Goal: Information Seeking & Learning: Check status

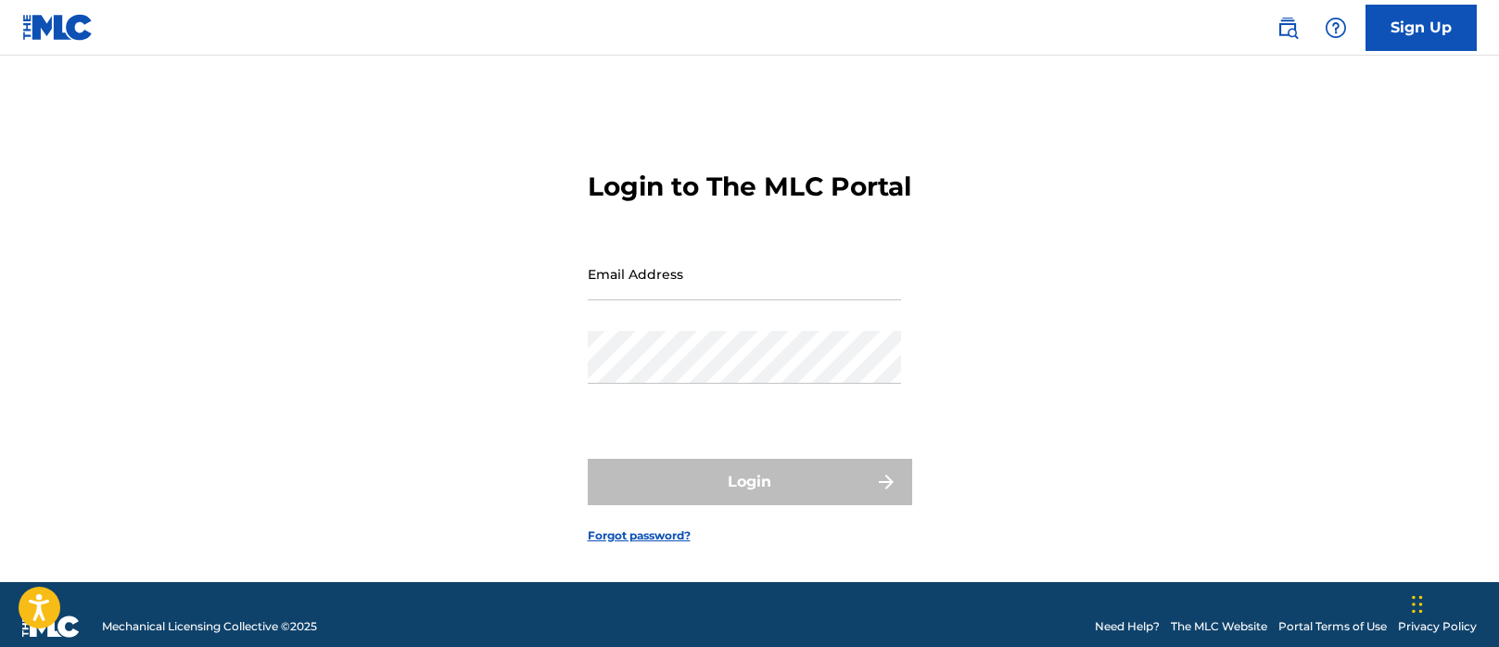
click at [675, 283] on input "Email Address" at bounding box center [744, 274] width 313 height 53
type input "[EMAIL_ADDRESS][DOMAIN_NAME]"
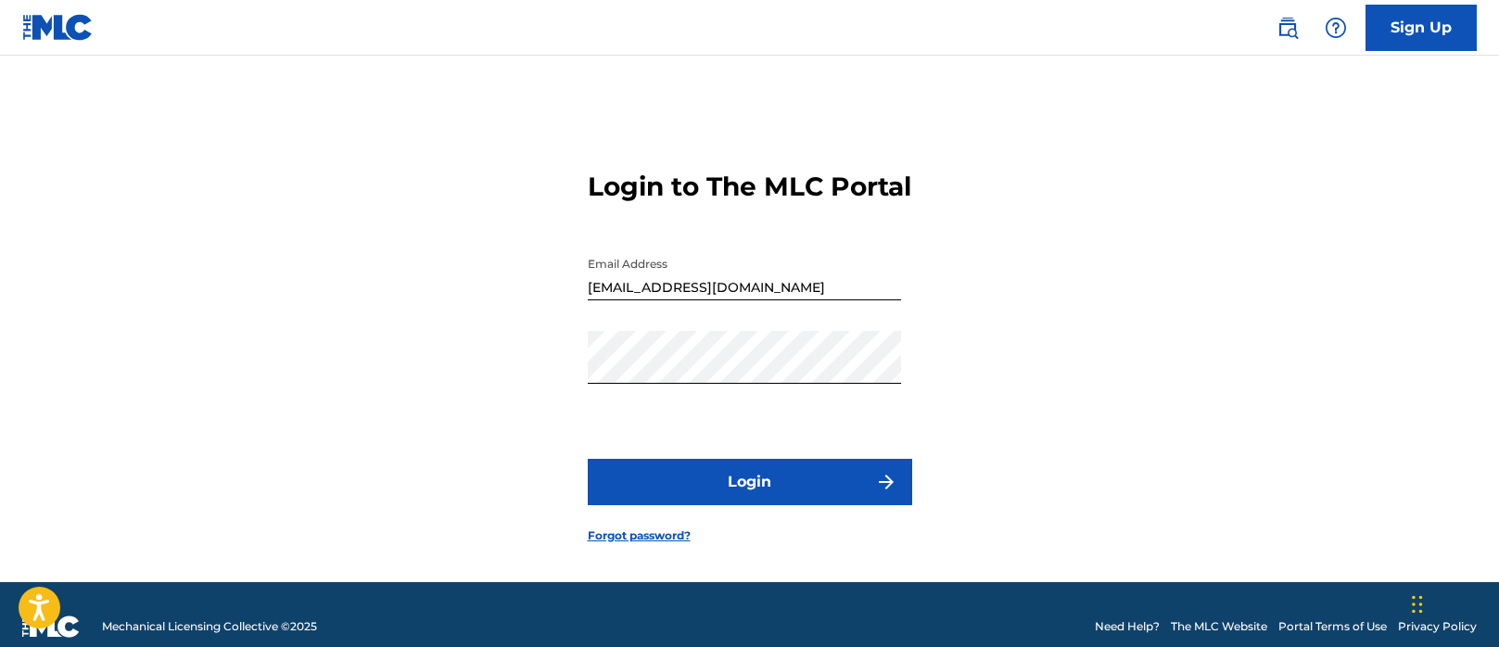
click at [769, 505] on button "Login" at bounding box center [750, 482] width 324 height 46
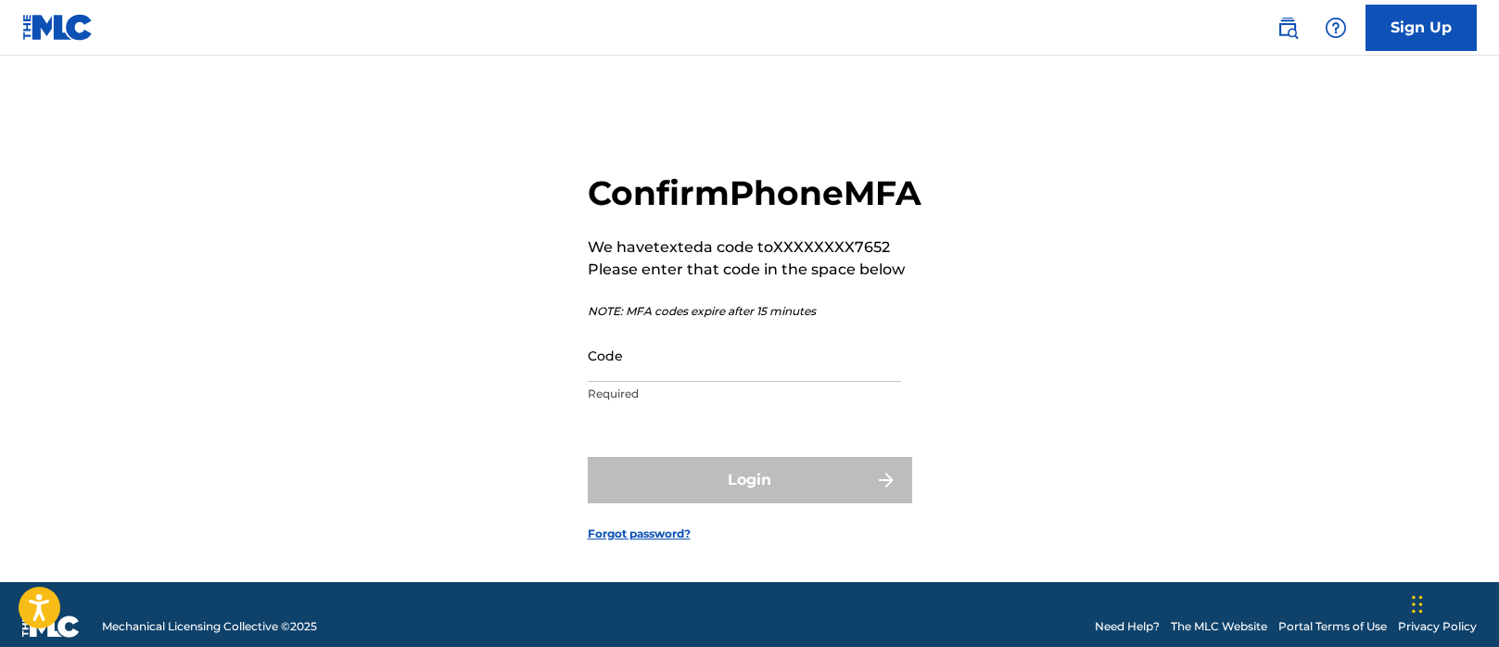
click at [667, 382] on input "Code" at bounding box center [744, 355] width 313 height 53
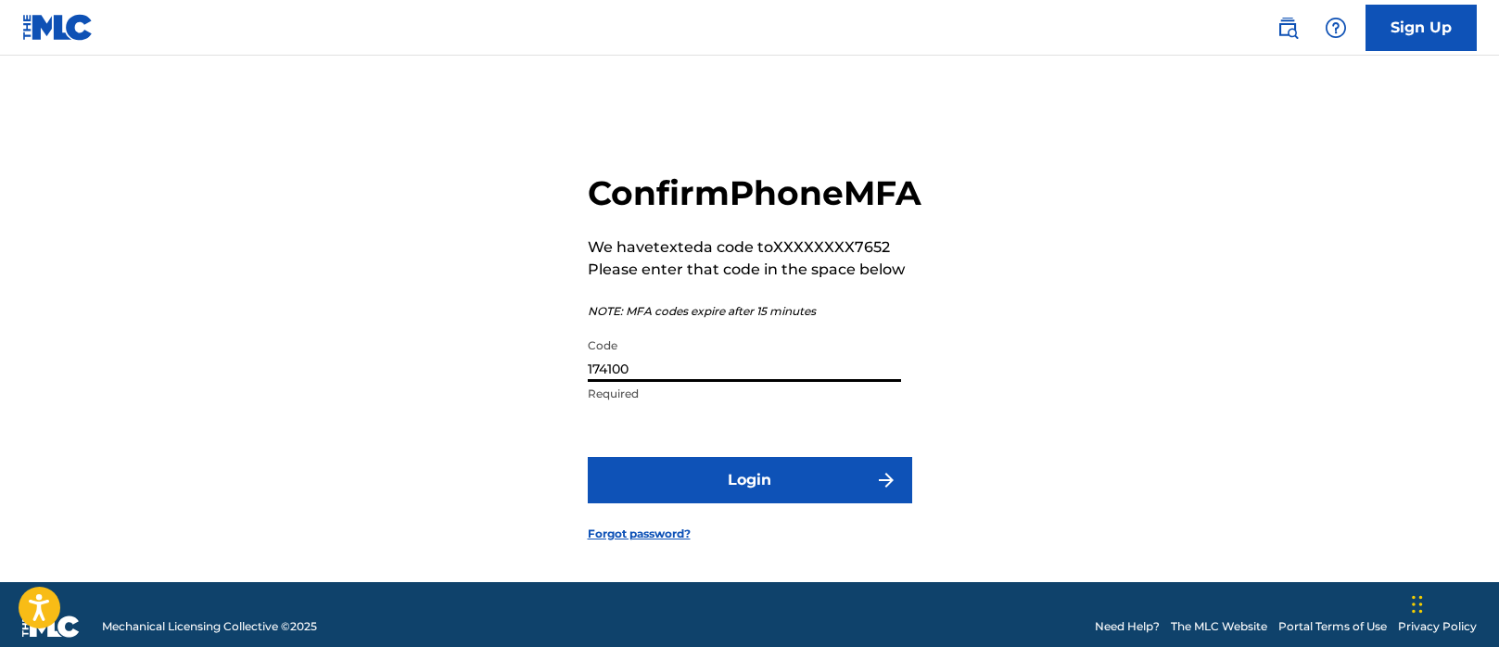
type input "174100"
click at [737, 501] on button "Login" at bounding box center [750, 480] width 324 height 46
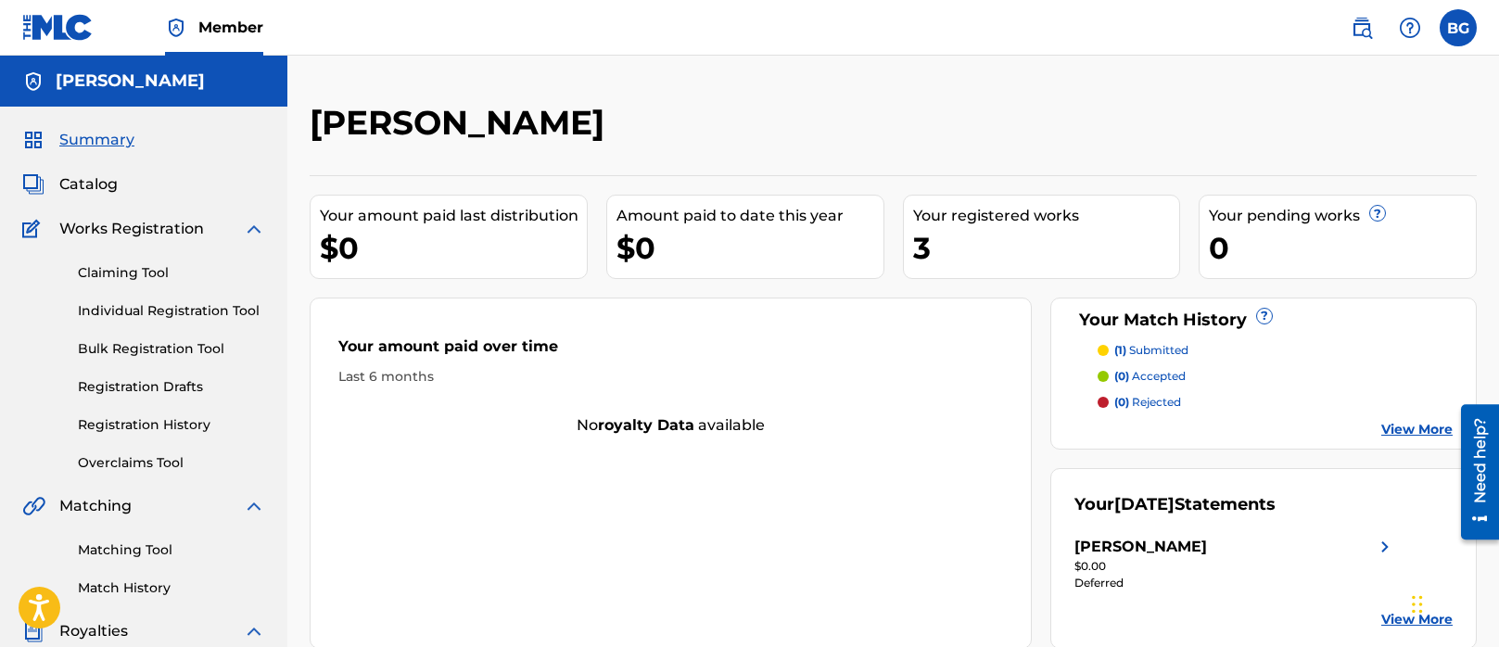
click at [1203, 558] on div "$0.00" at bounding box center [1234, 566] width 321 height 17
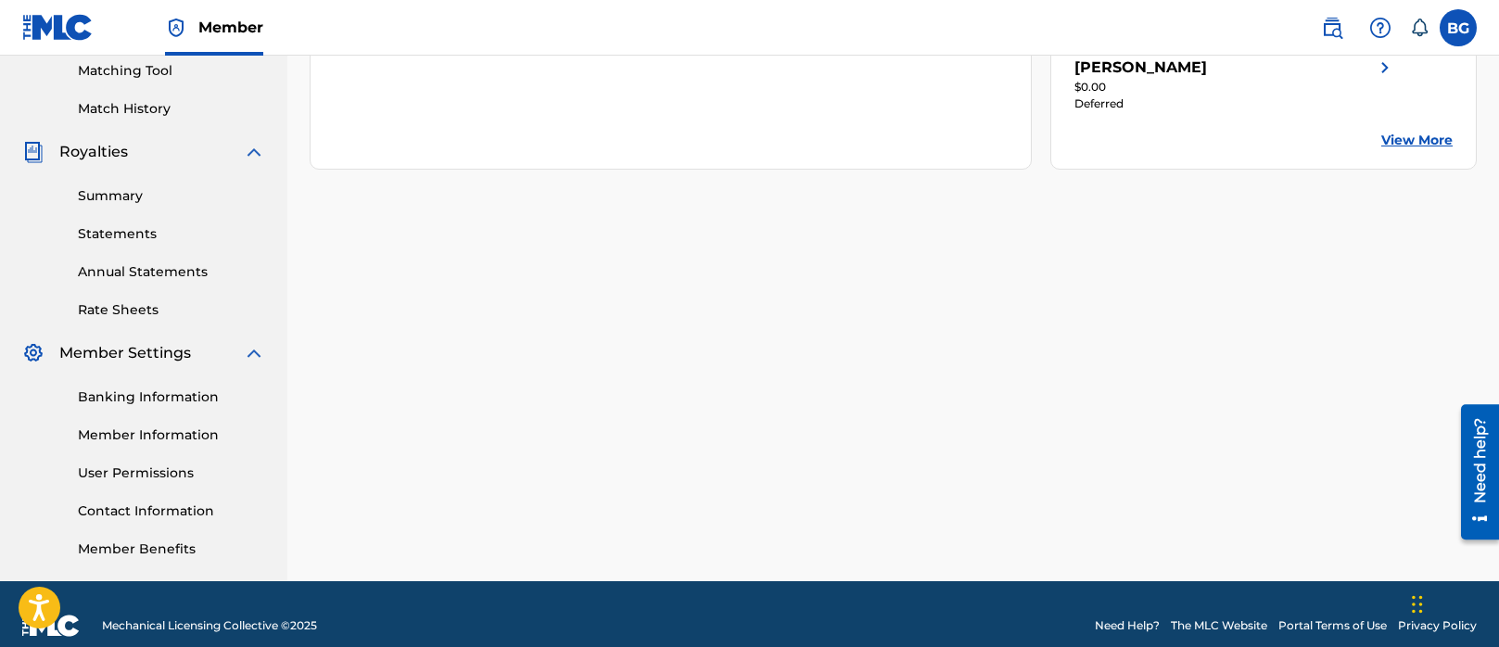
scroll to position [502, 0]
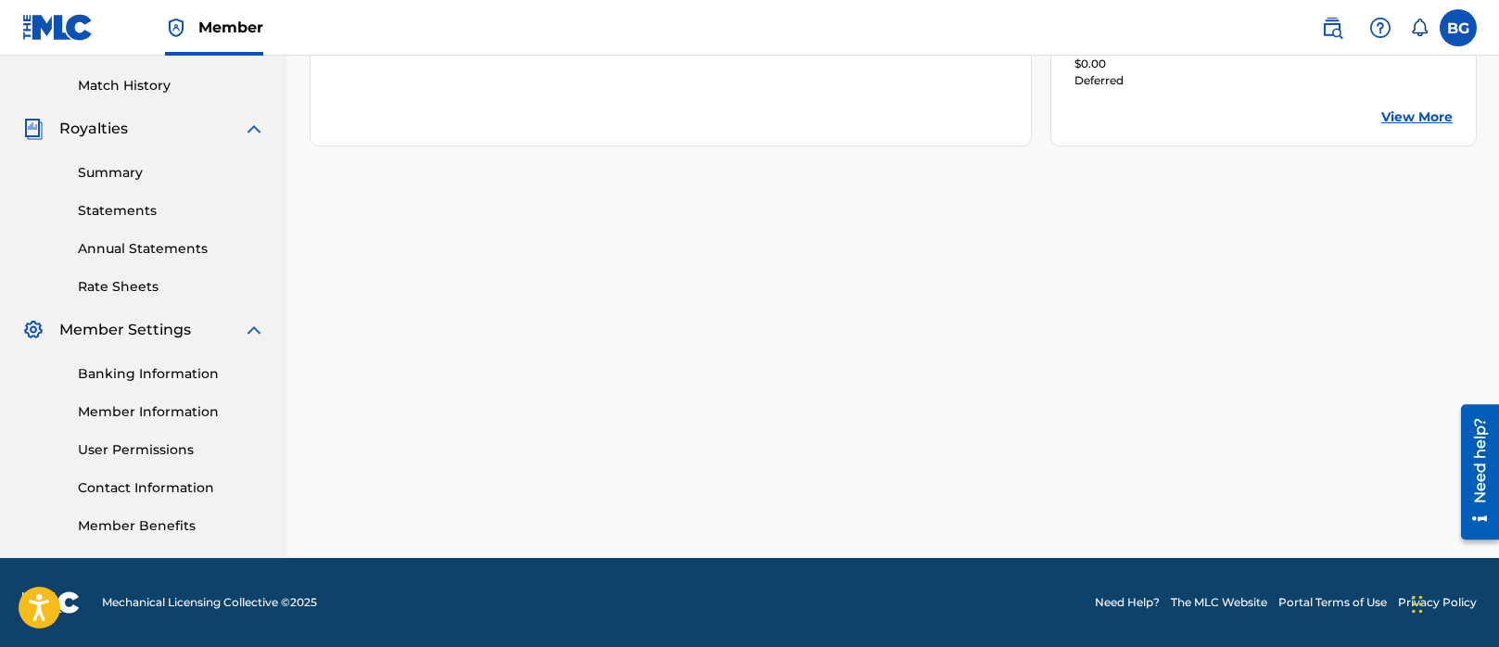
click at [170, 375] on link "Banking Information" at bounding box center [171, 373] width 187 height 19
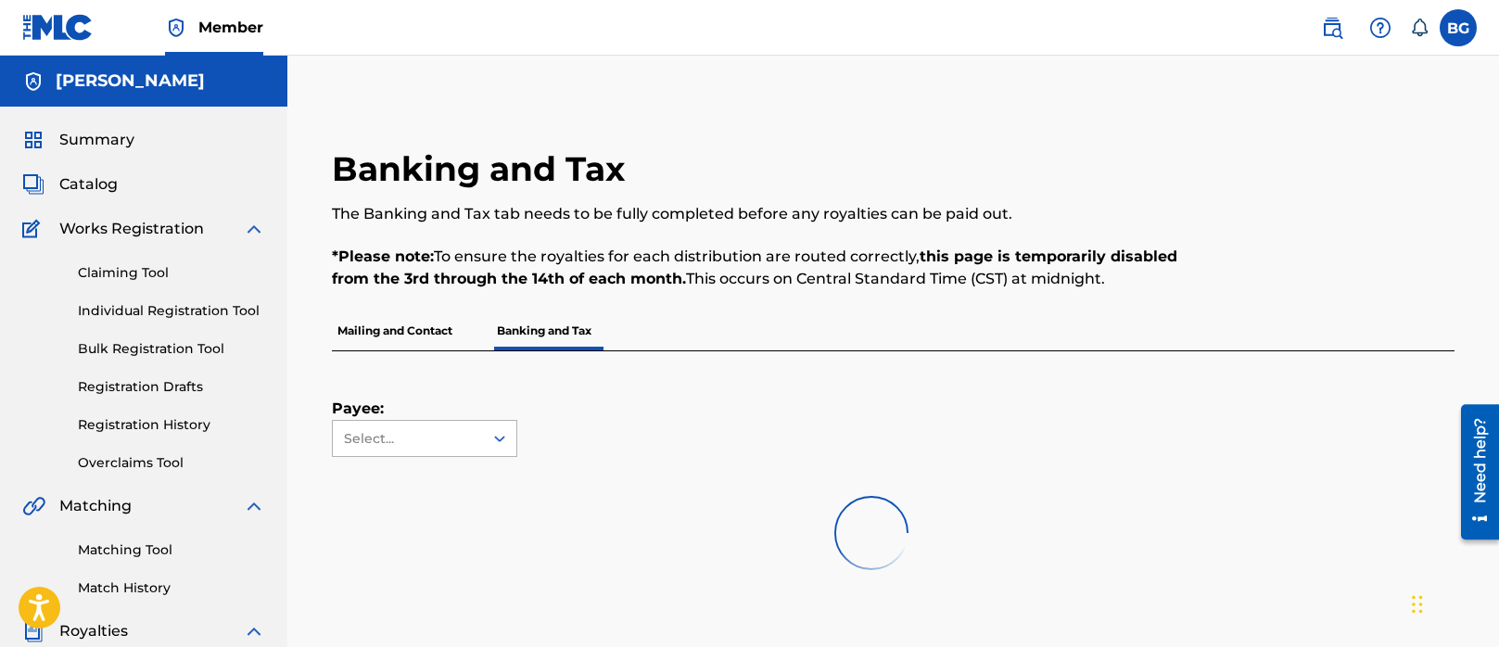
click at [496, 445] on icon at bounding box center [499, 438] width 19 height 19
click at [459, 476] on div at bounding box center [871, 533] width 1078 height 119
click at [483, 446] on div at bounding box center [499, 438] width 33 height 33
click at [393, 484] on div at bounding box center [871, 533] width 1078 height 119
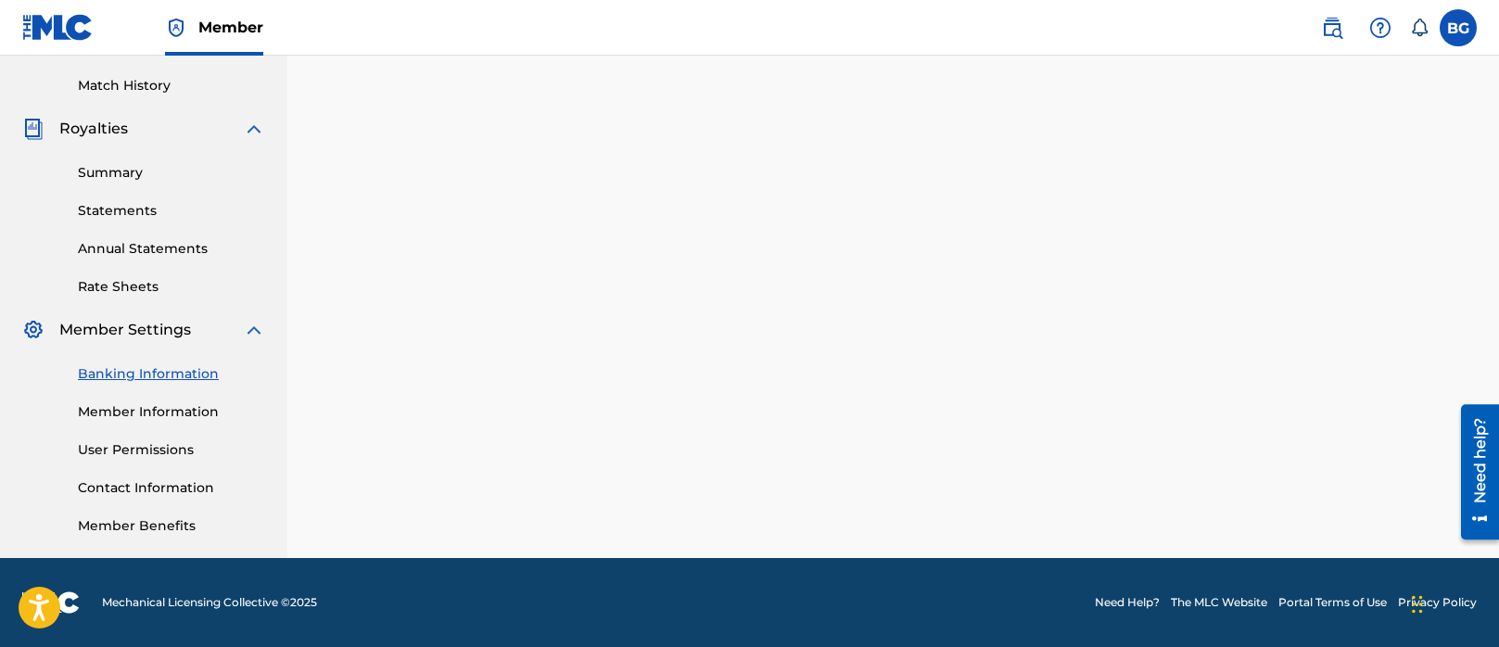
scroll to position [502, 0]
click at [159, 451] on link "User Permissions" at bounding box center [171, 449] width 187 height 19
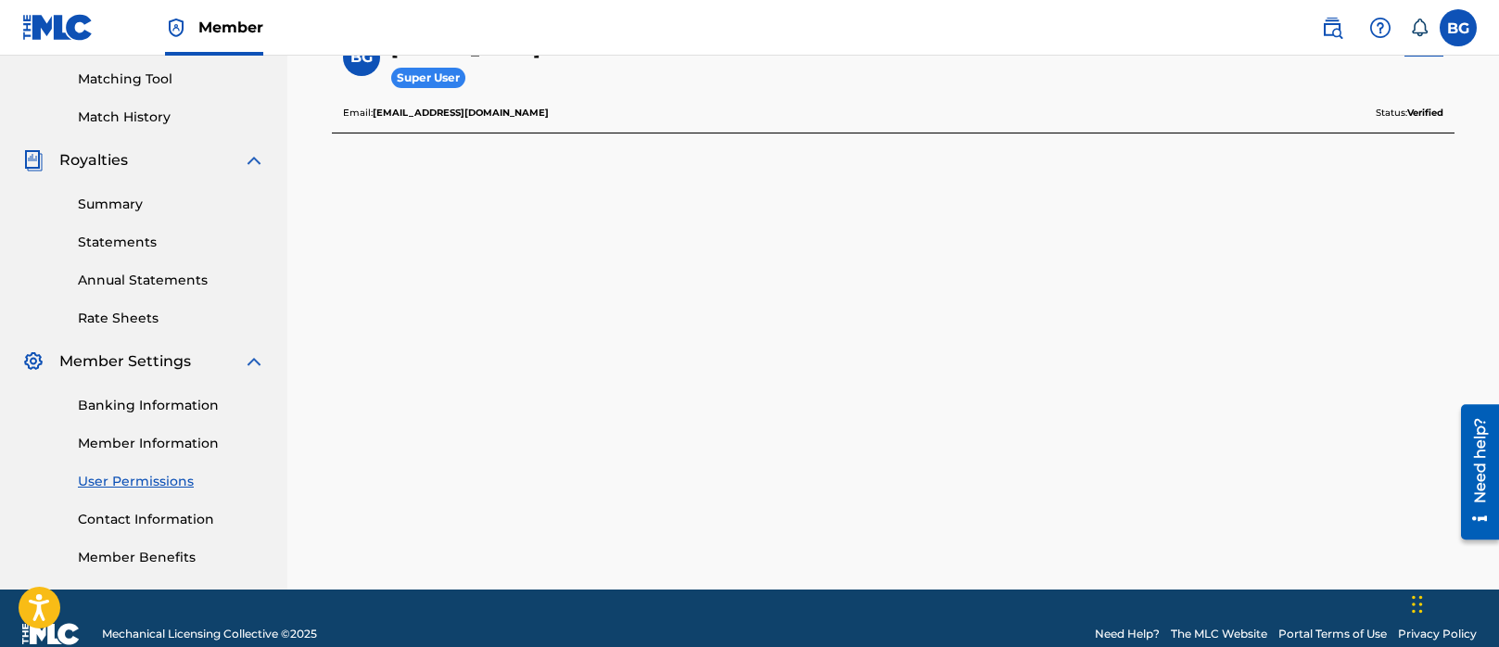
scroll to position [502, 0]
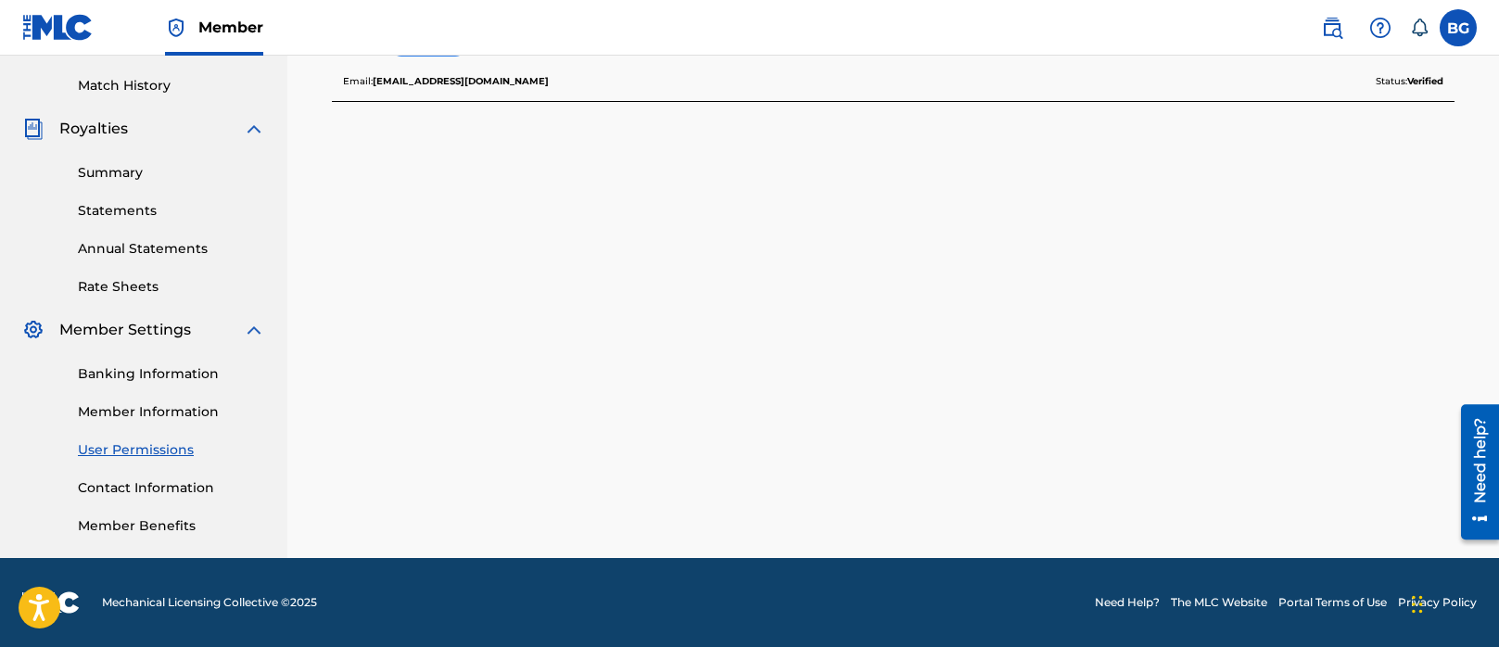
click at [142, 529] on link "Member Benefits" at bounding box center [171, 525] width 187 height 19
click at [109, 181] on link "Summary" at bounding box center [171, 172] width 187 height 19
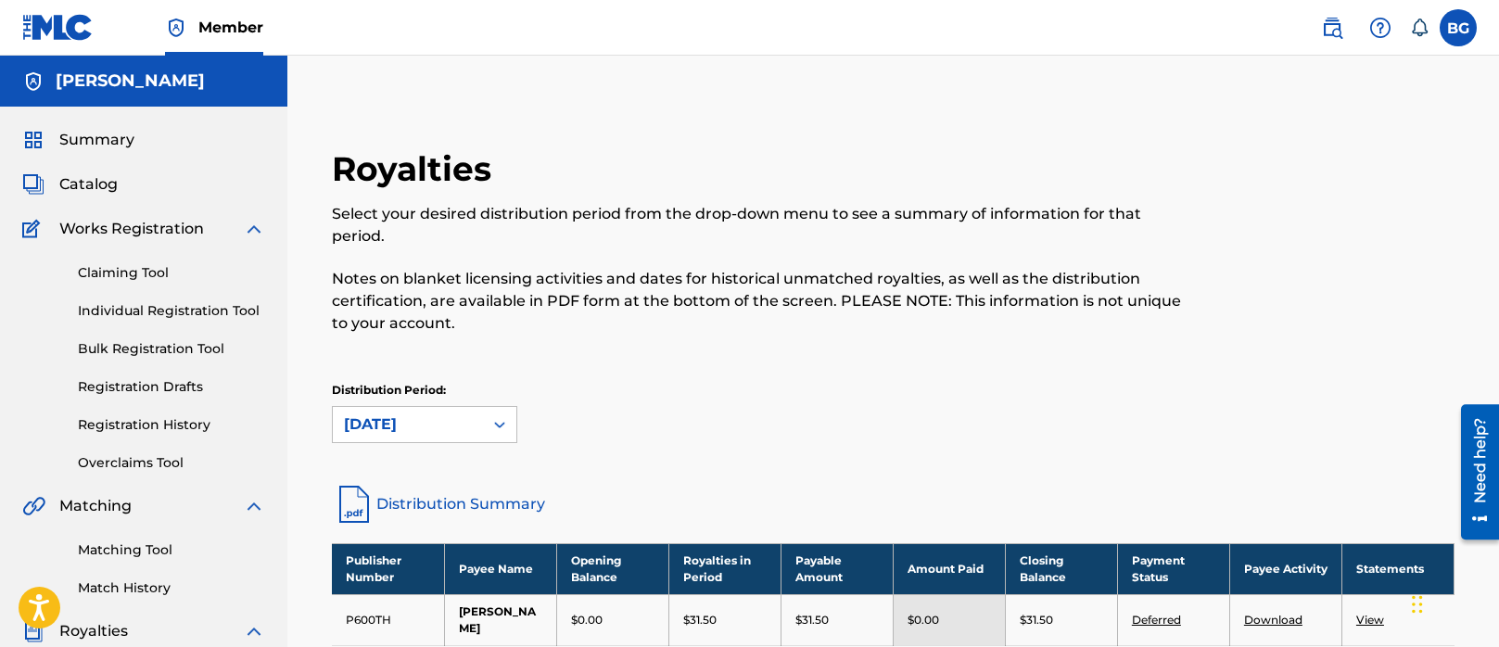
click at [1277, 613] on link "Download" at bounding box center [1273, 620] width 58 height 14
click at [77, 177] on span "Catalog" at bounding box center [88, 184] width 58 height 22
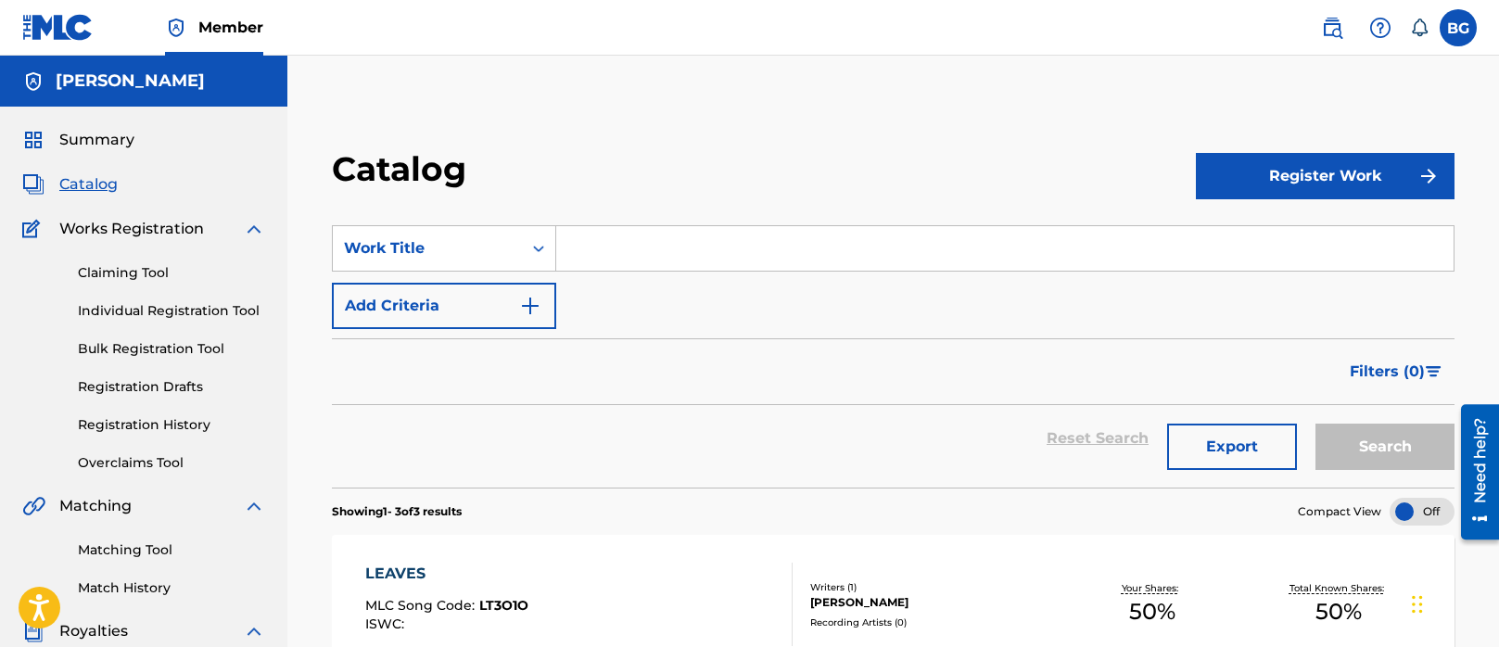
click at [97, 146] on span "Summary" at bounding box center [96, 140] width 75 height 22
